Goal: Task Accomplishment & Management: Complete application form

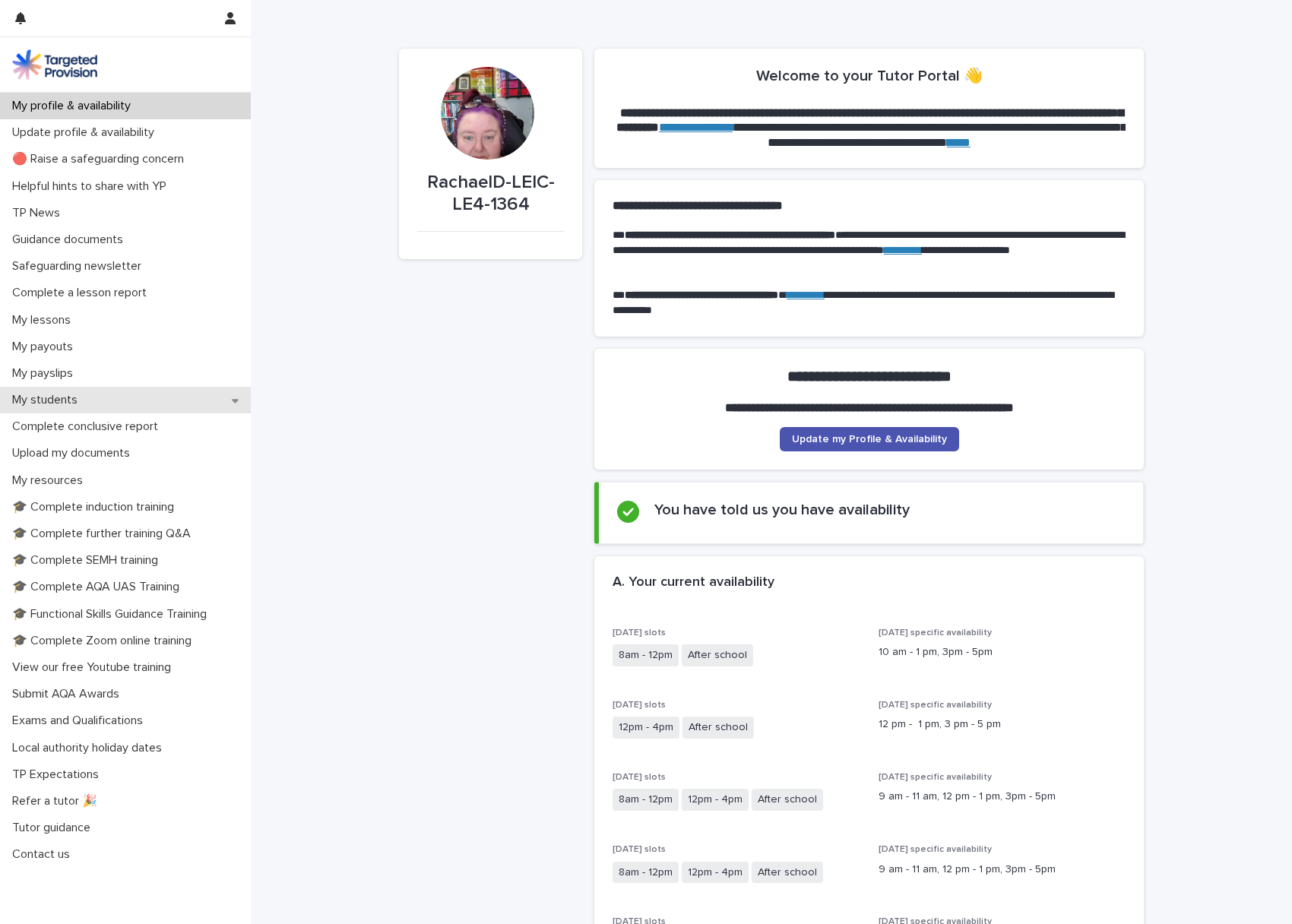
click at [53, 398] on p "My students" at bounding box center [48, 400] width 84 height 14
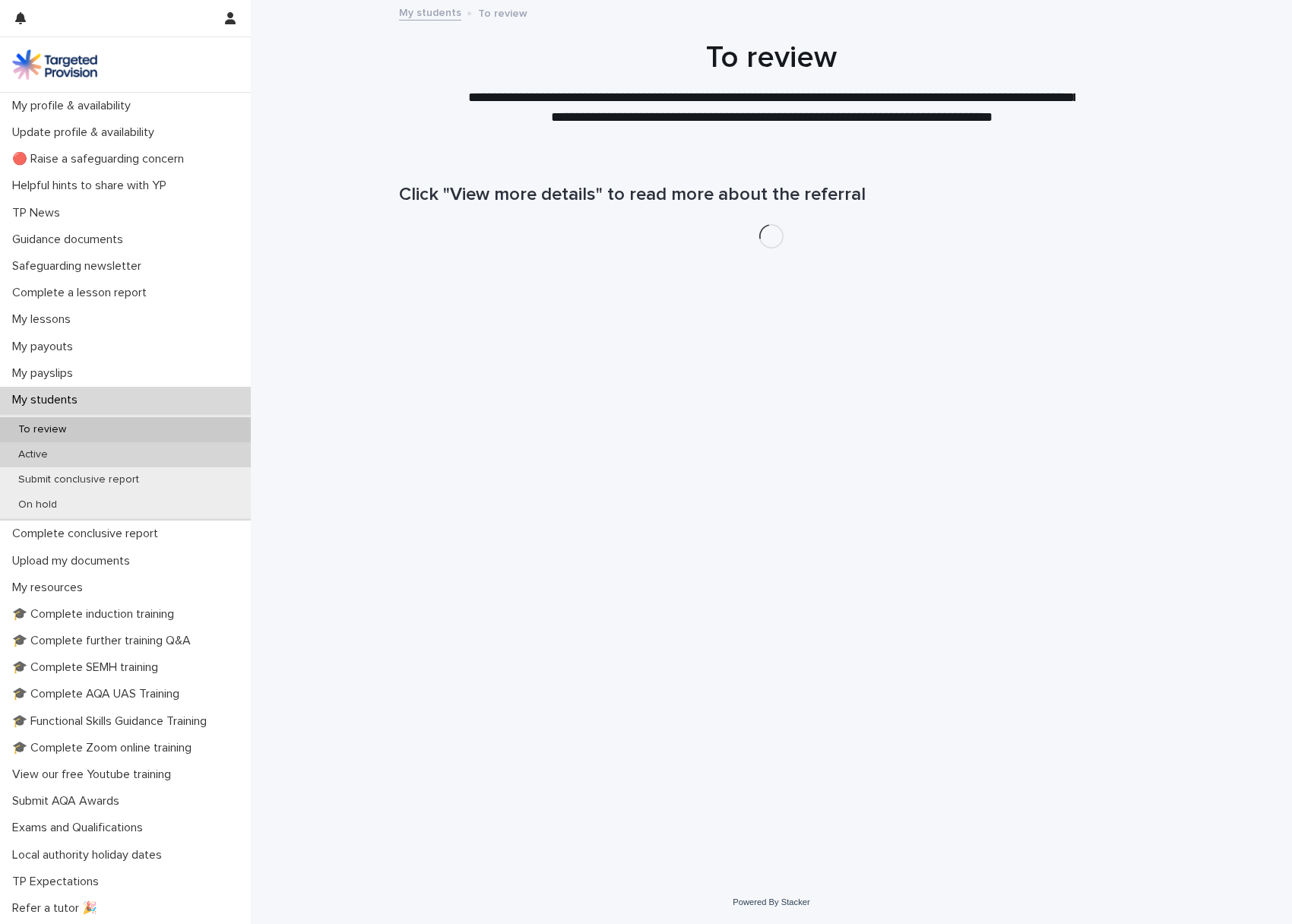
click at [31, 449] on p "Active" at bounding box center [33, 455] width 54 height 13
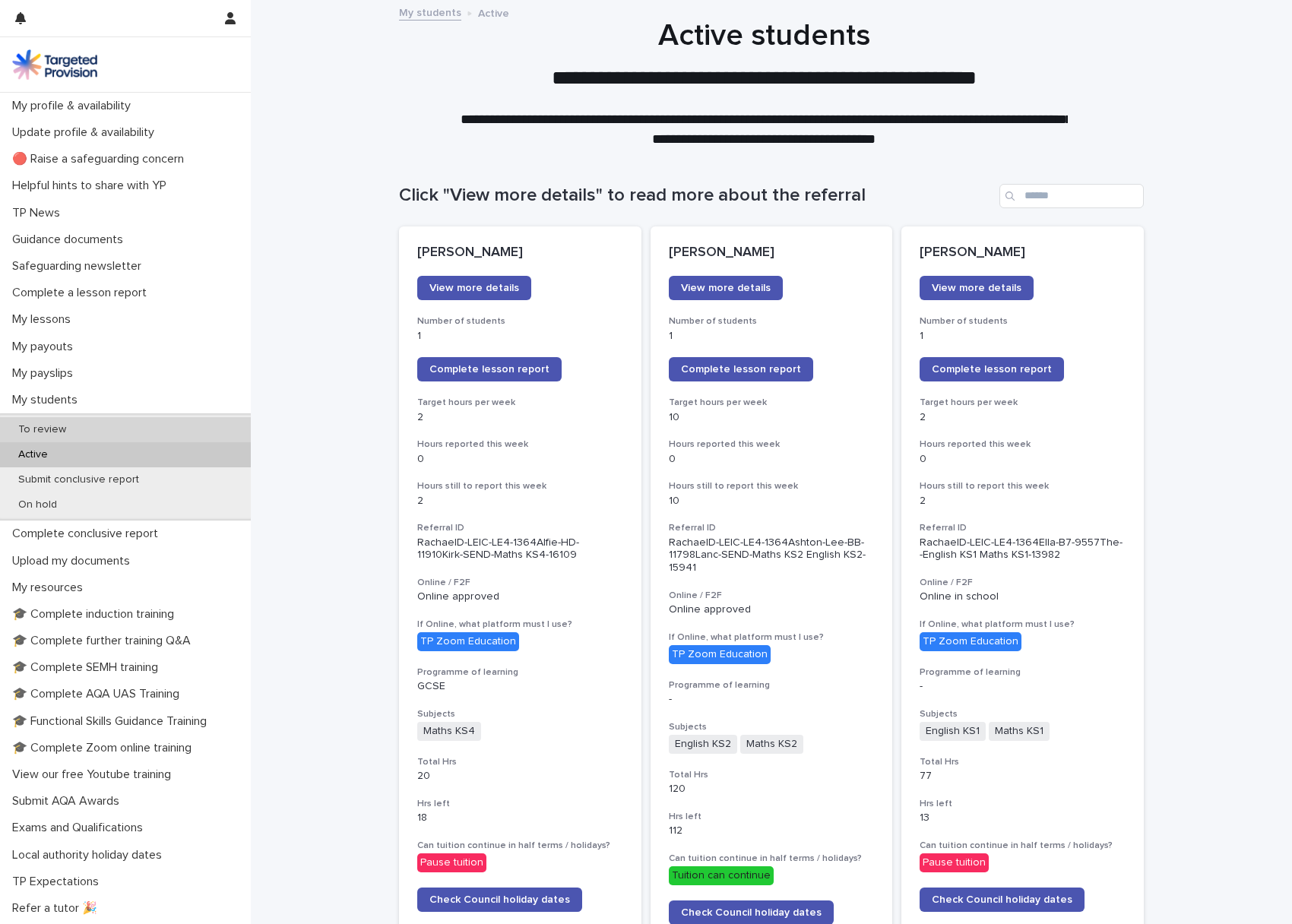
click at [51, 426] on p "To review" at bounding box center [42, 430] width 72 height 13
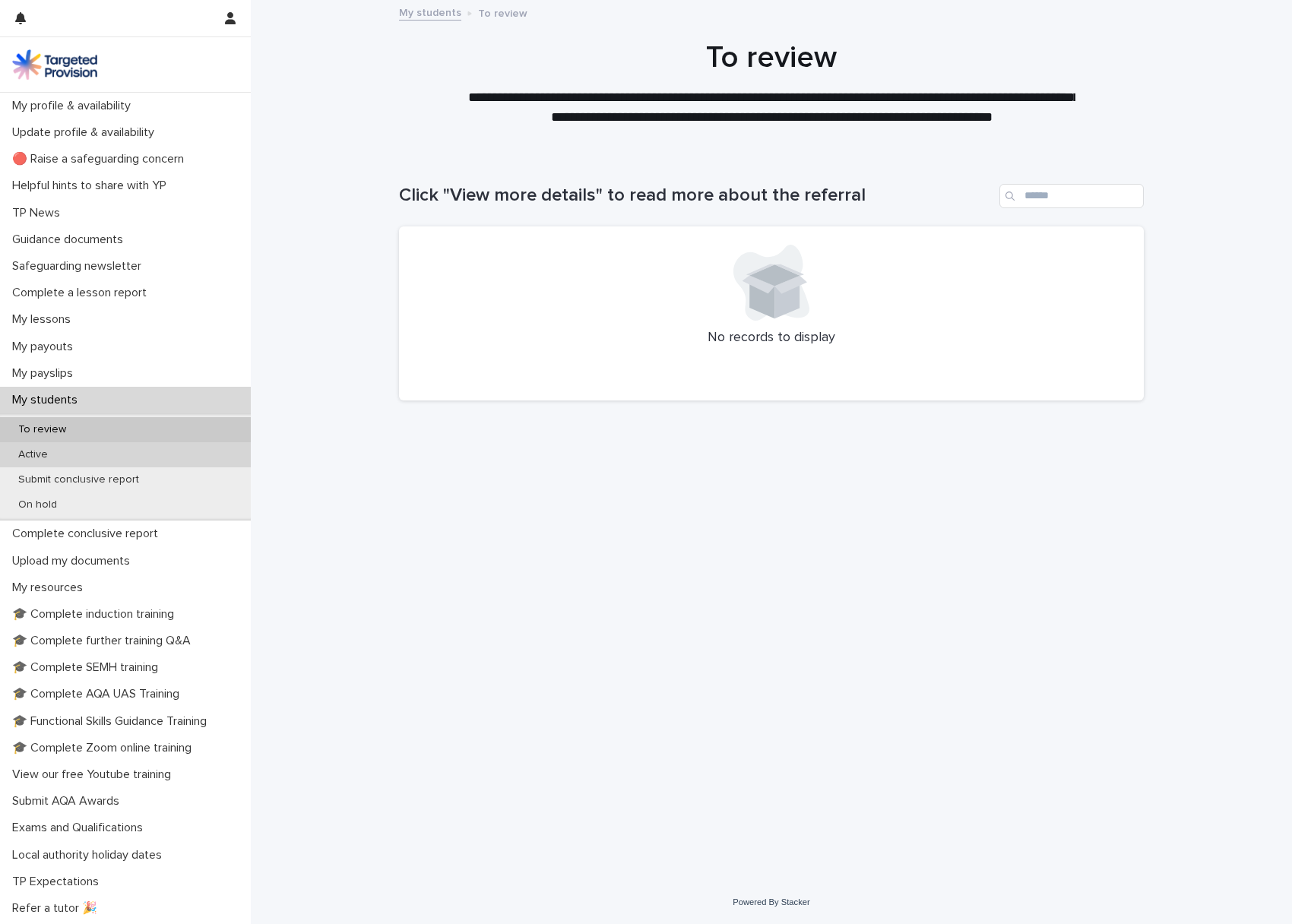
click at [36, 453] on p "Active" at bounding box center [33, 455] width 54 height 13
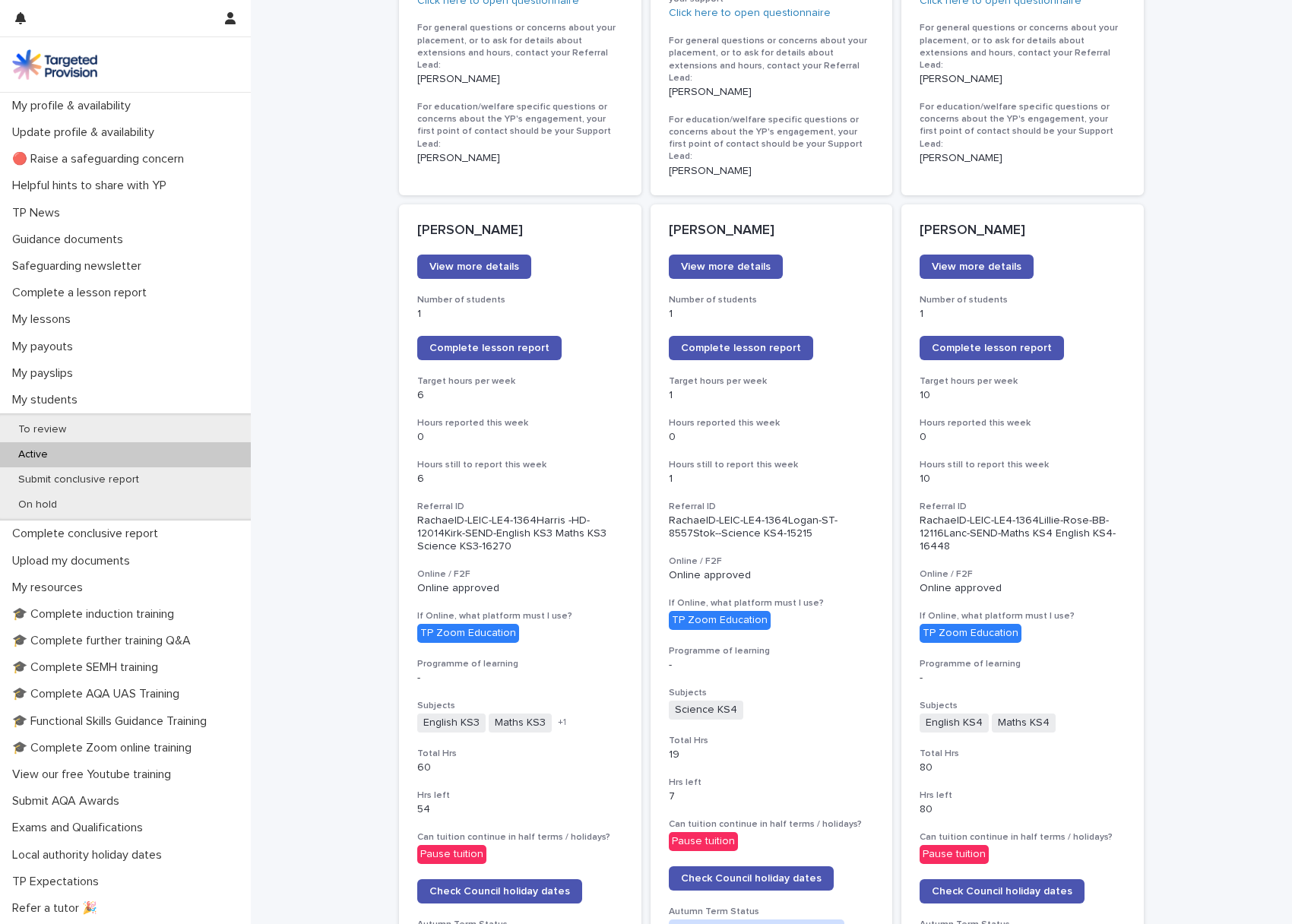
scroll to position [1114, 0]
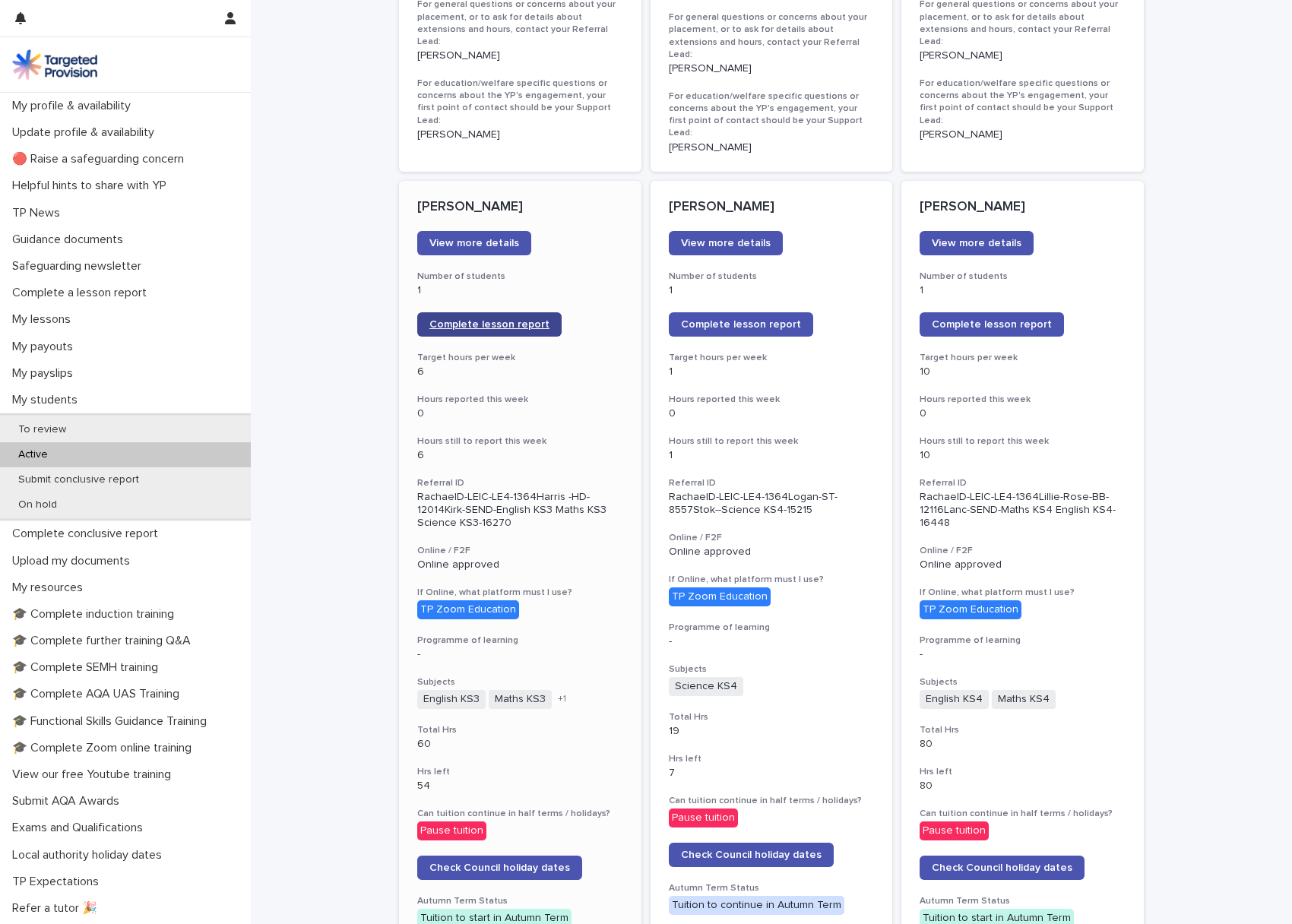
click at [449, 319] on span "Complete lesson report" at bounding box center [490, 324] width 120 height 10
click at [970, 319] on span "Complete lesson report" at bounding box center [992, 324] width 120 height 10
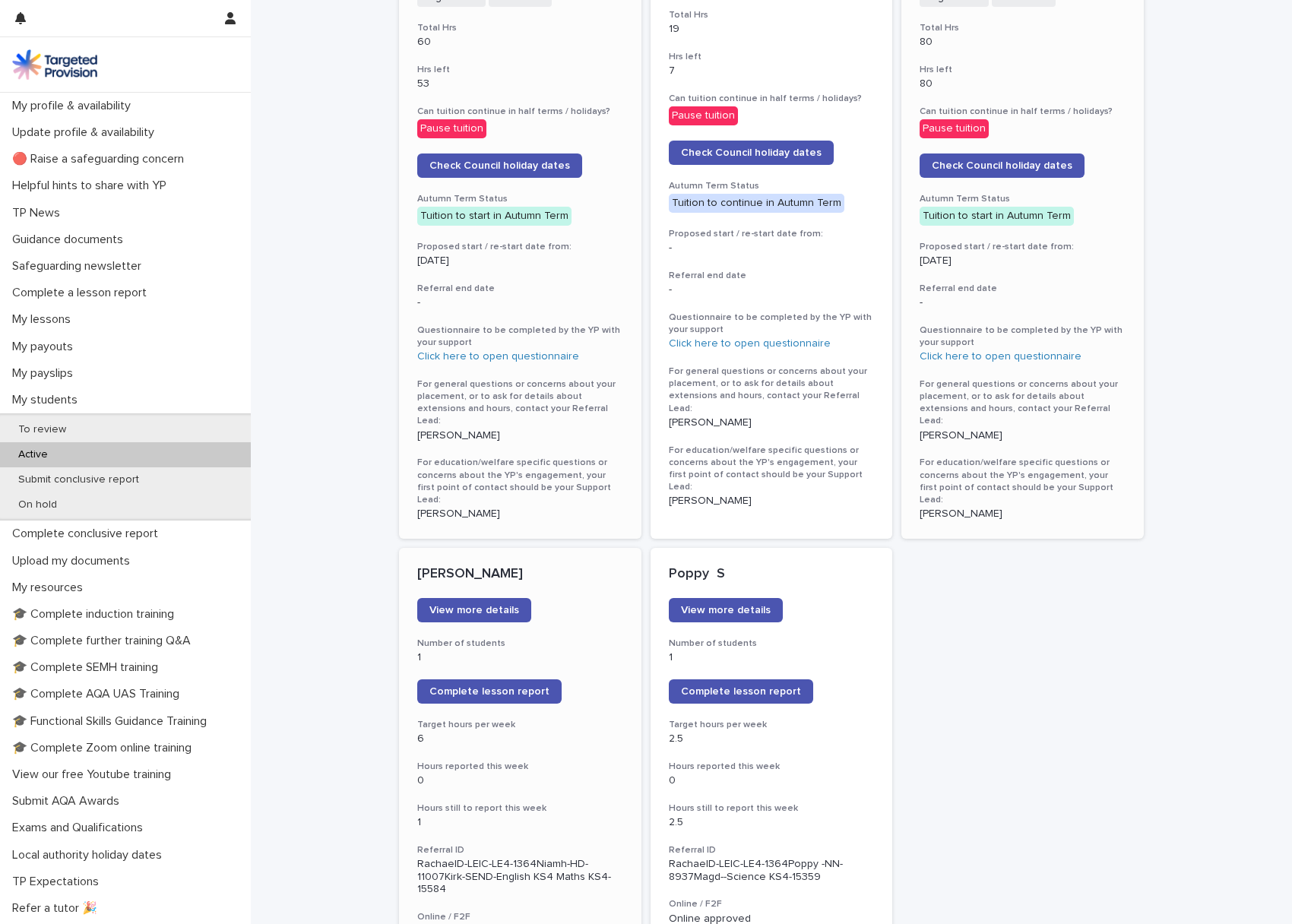
scroll to position [2026, 0]
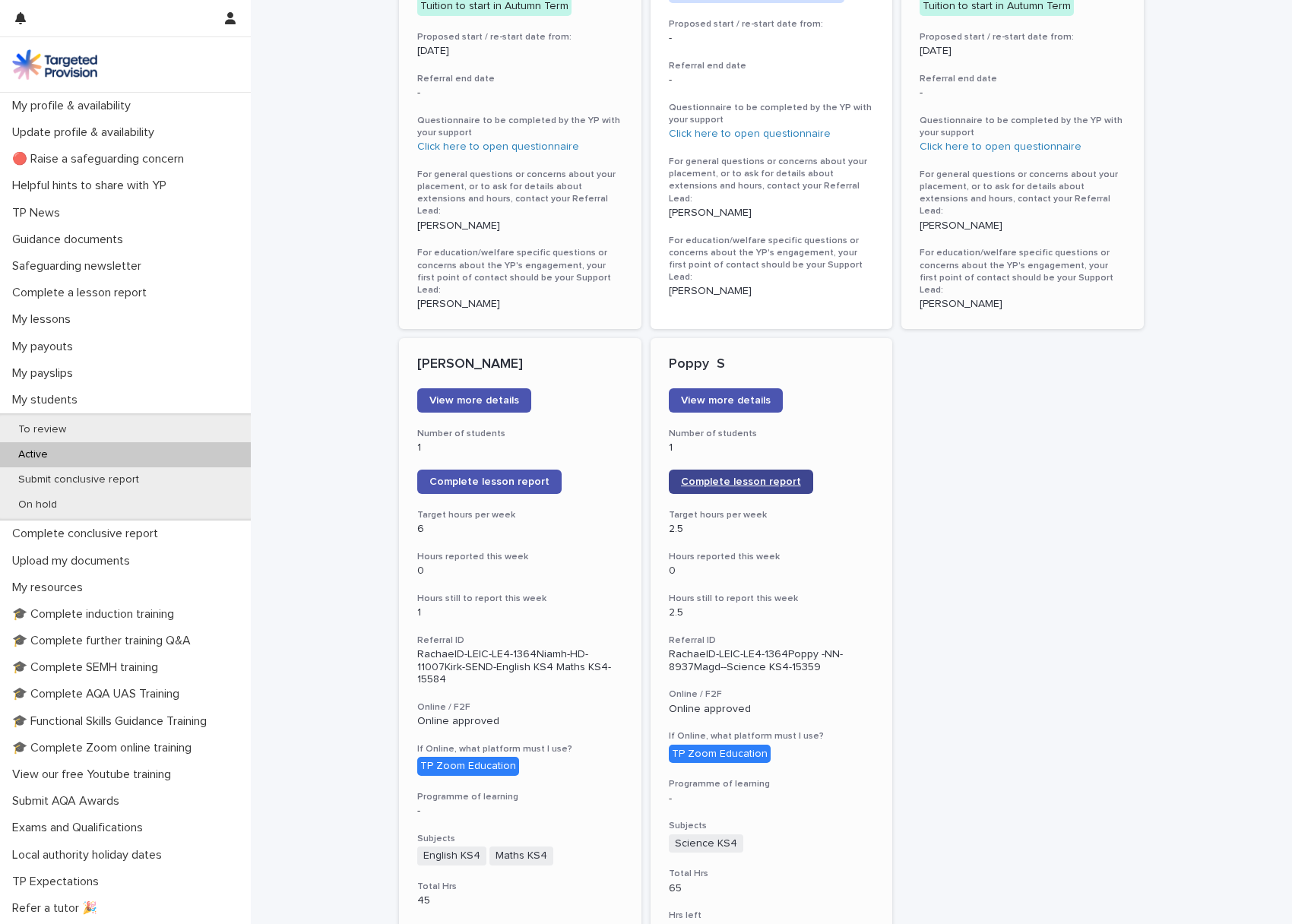
click at [715, 476] on span "Complete lesson report" at bounding box center [741, 481] width 120 height 10
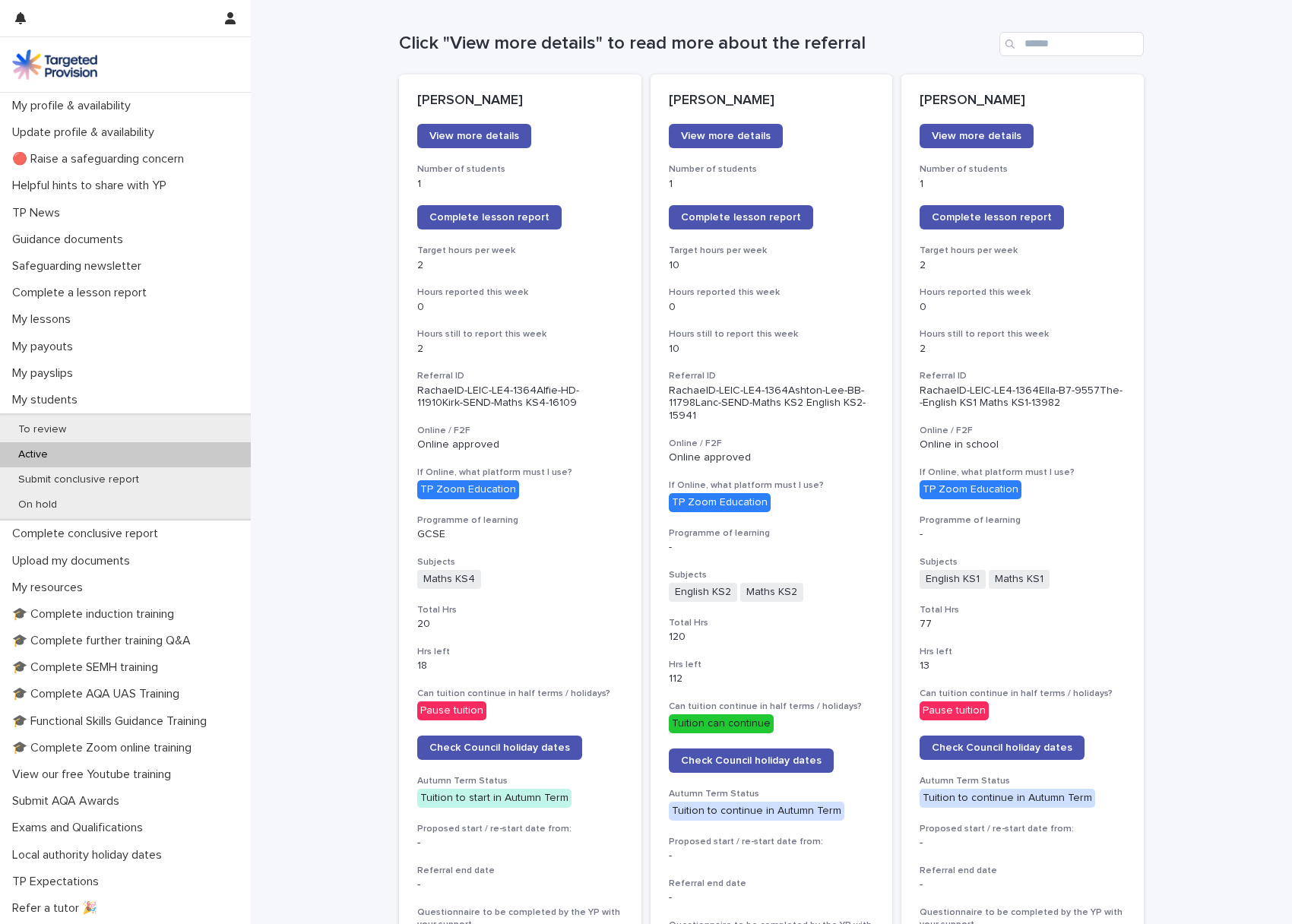
scroll to position [0, 0]
